Goal: Task Accomplishment & Management: Manage account settings

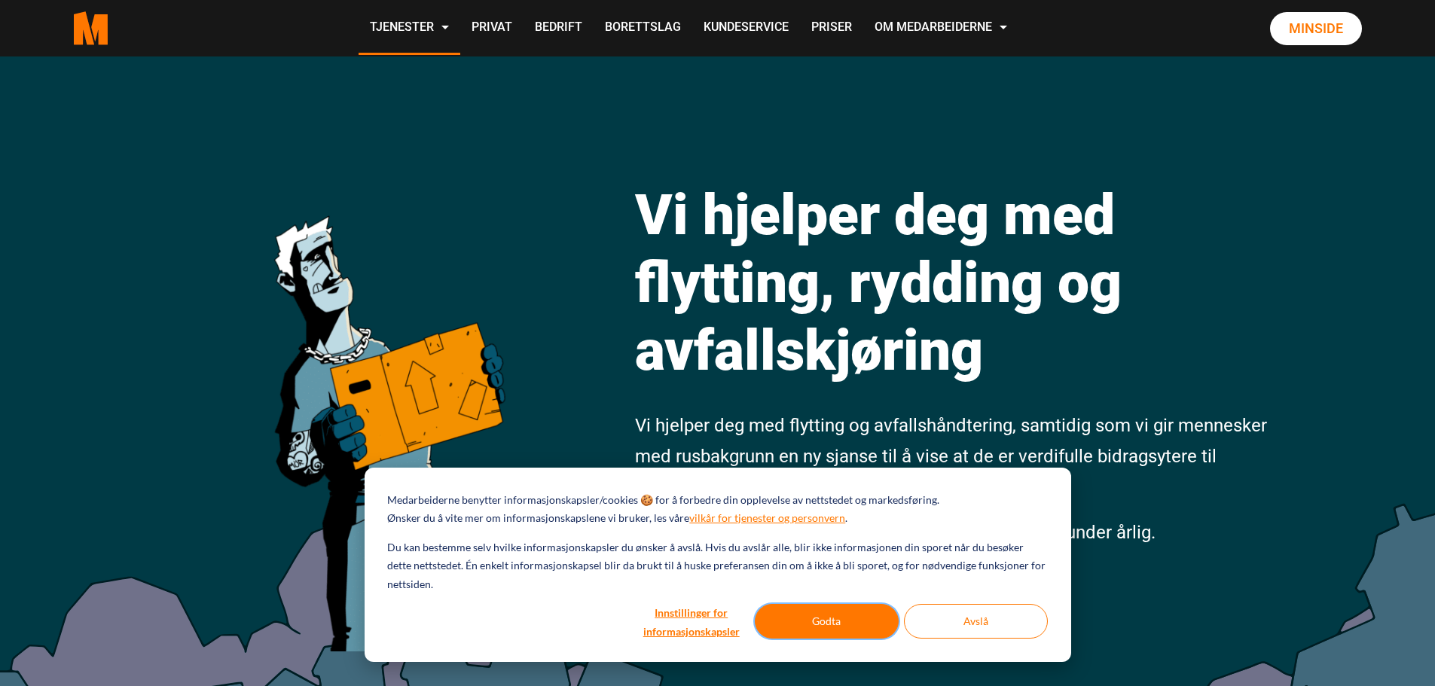
click at [883, 617] on button "Godta" at bounding box center [827, 621] width 144 height 35
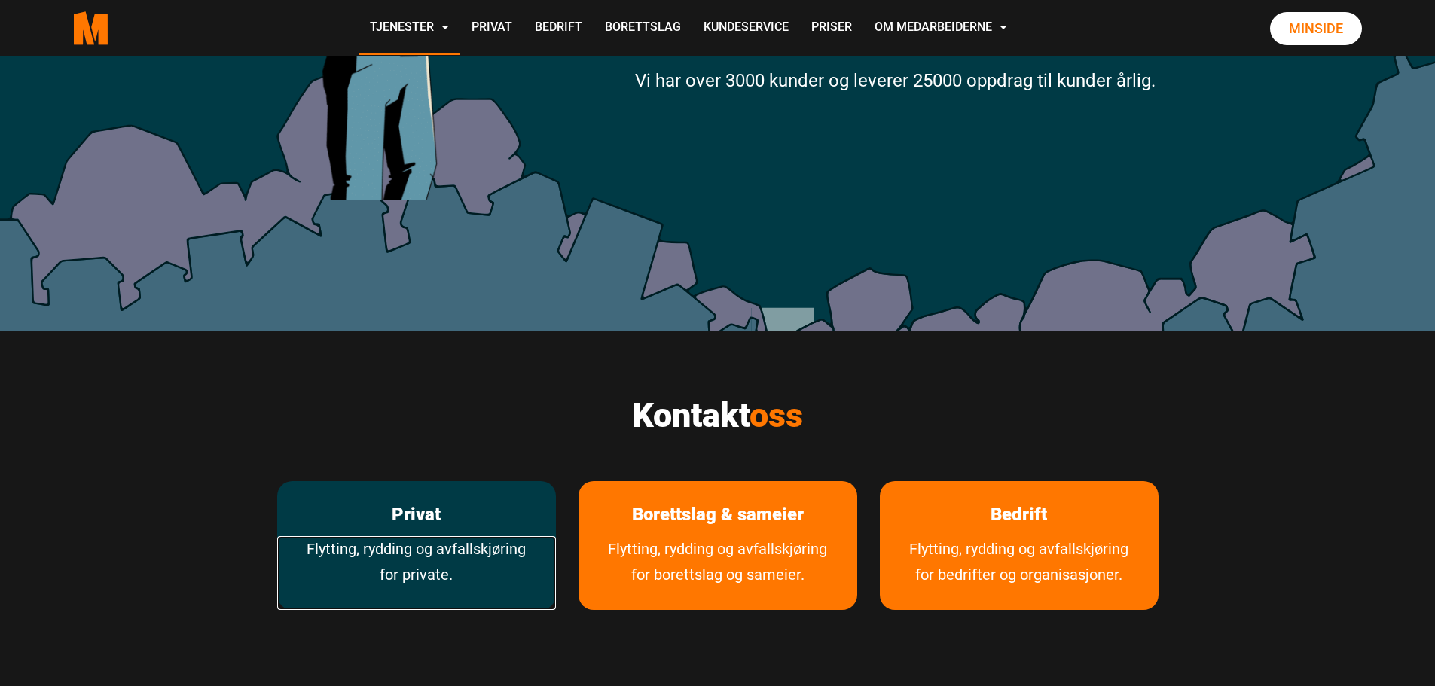
drag, startPoint x: 515, startPoint y: 536, endPoint x: 521, endPoint y: 527, distance: 10.9
click at [515, 535] on div "Privat Flytting, rydding og avfallskjøring for private." at bounding box center [416, 546] width 279 height 130
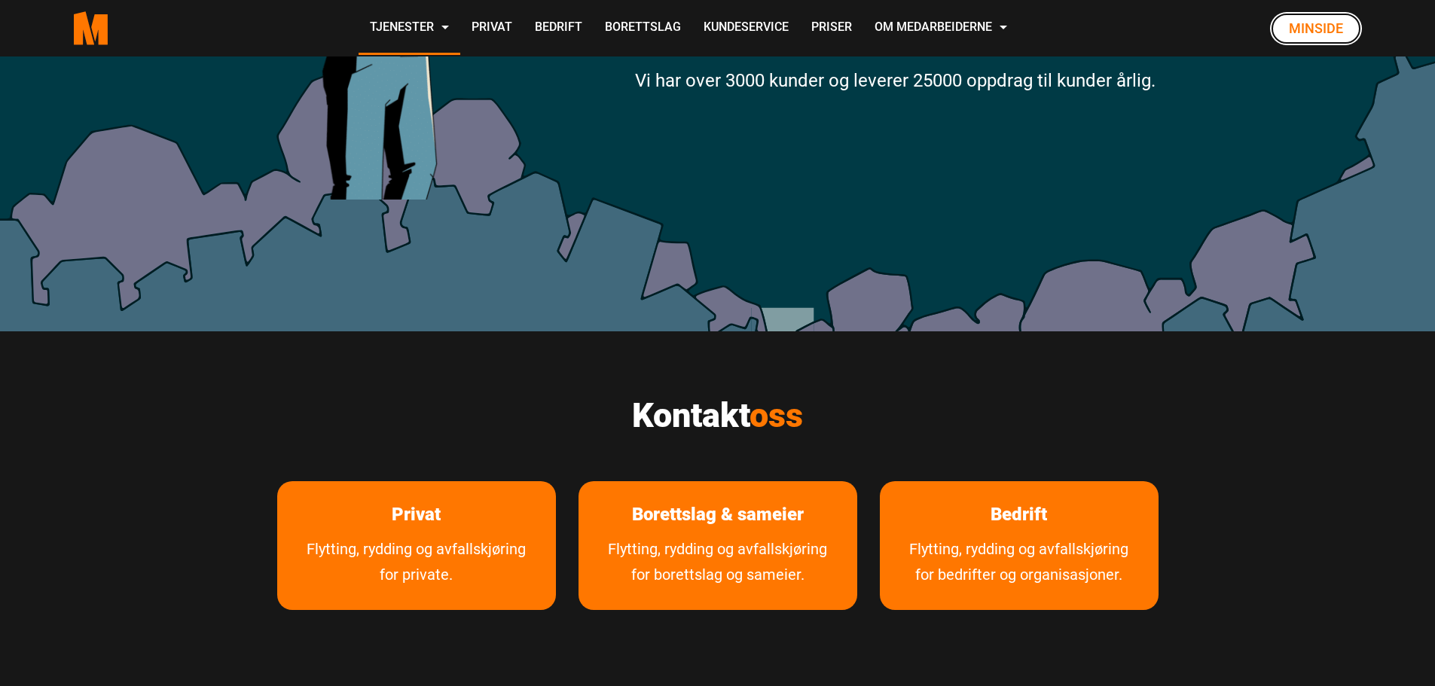
click at [1310, 16] on link "Minside" at bounding box center [1316, 28] width 92 height 33
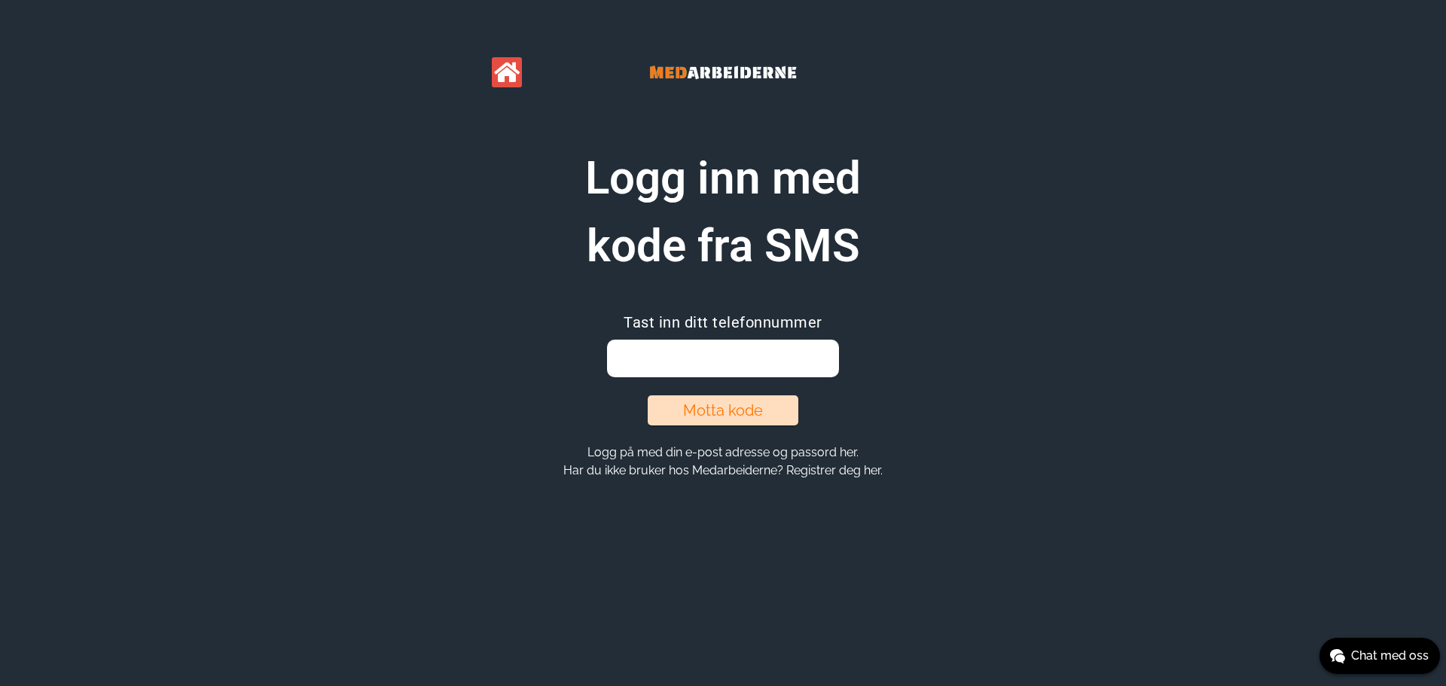
click at [686, 352] on input "email" at bounding box center [722, 359] width 231 height 38
type input "92230510"
click at [750, 409] on button "Motta kode" at bounding box center [723, 410] width 151 height 30
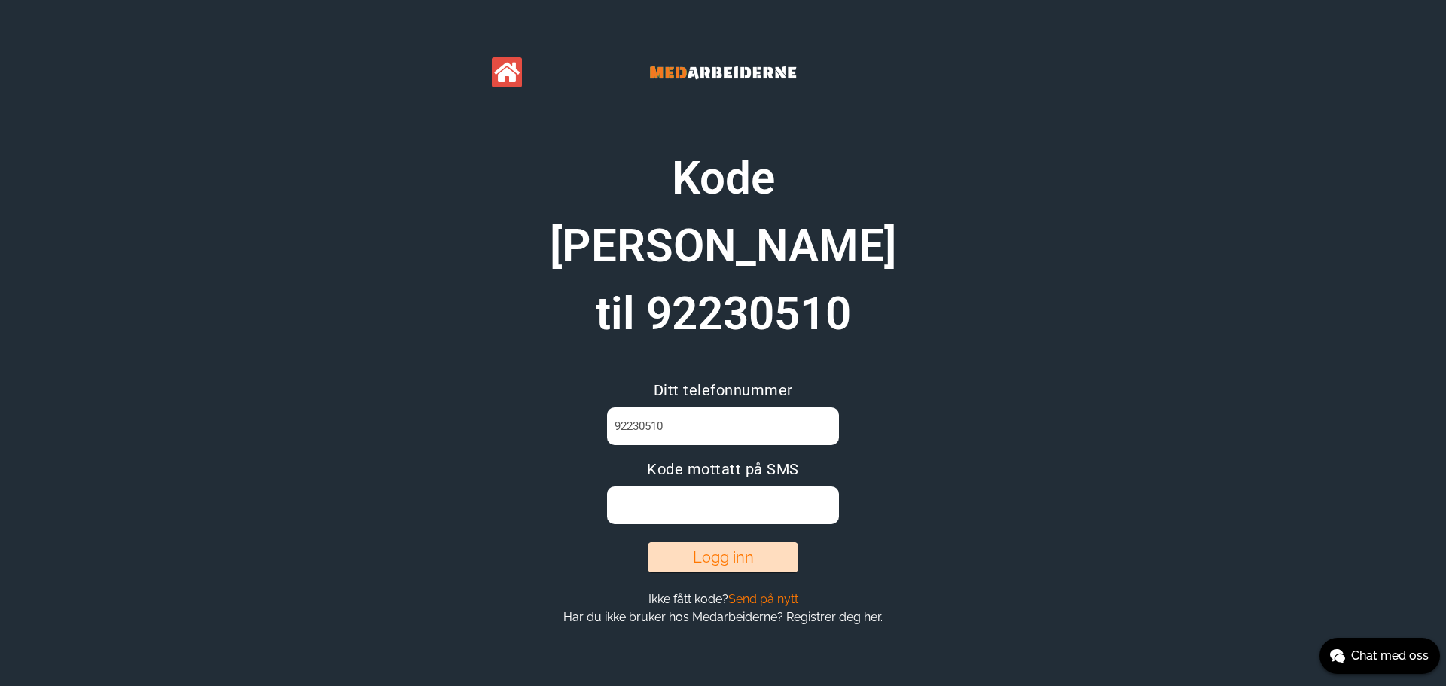
click at [738, 486] on input at bounding box center [722, 505] width 231 height 38
type input "w0gu4dyg"
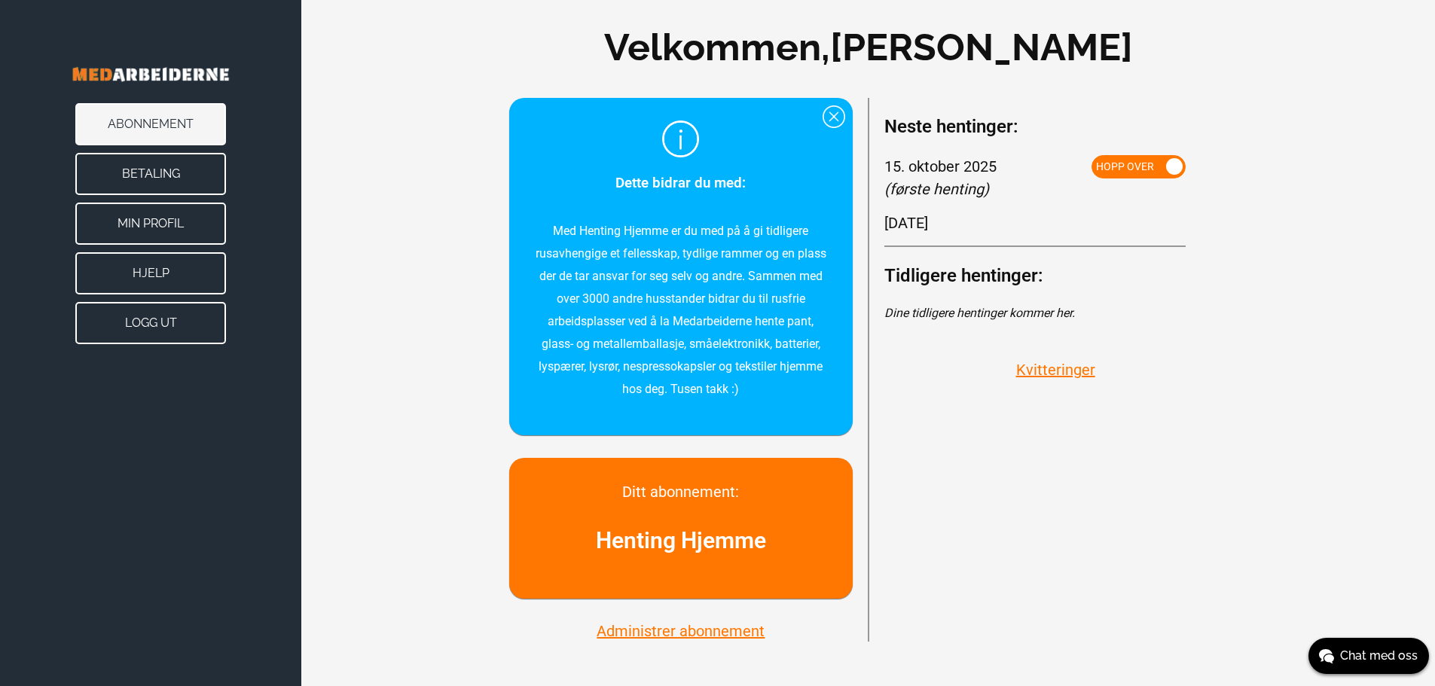
scroll to position [27, 0]
